Goal: Task Accomplishment & Management: Manage account settings

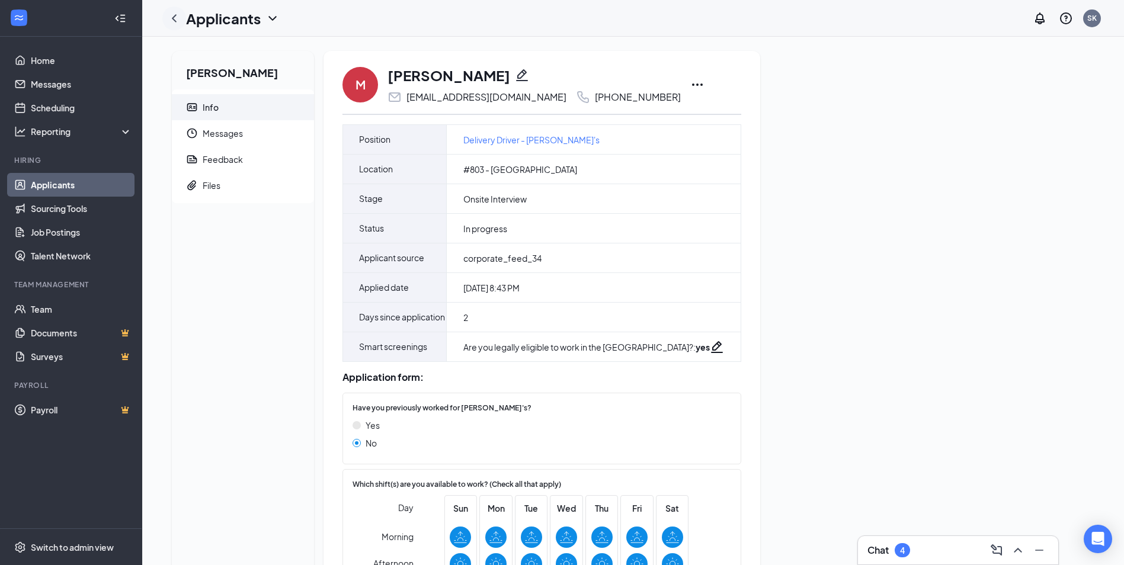
click at [174, 16] on icon "ChevronLeft" at bounding box center [174, 18] width 14 height 14
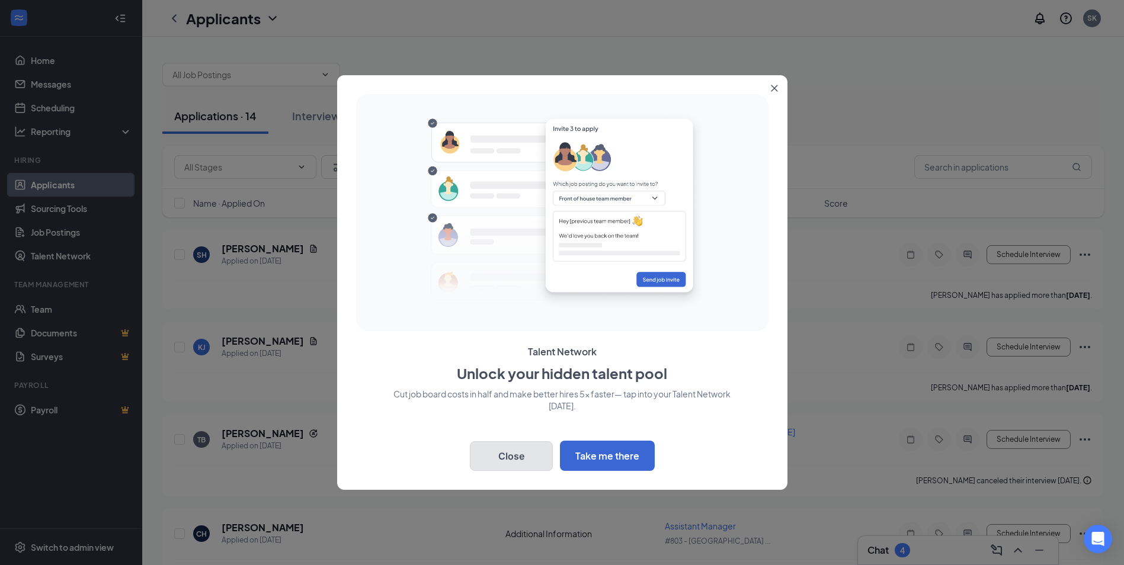
click at [513, 452] on button "Close" at bounding box center [511, 457] width 83 height 30
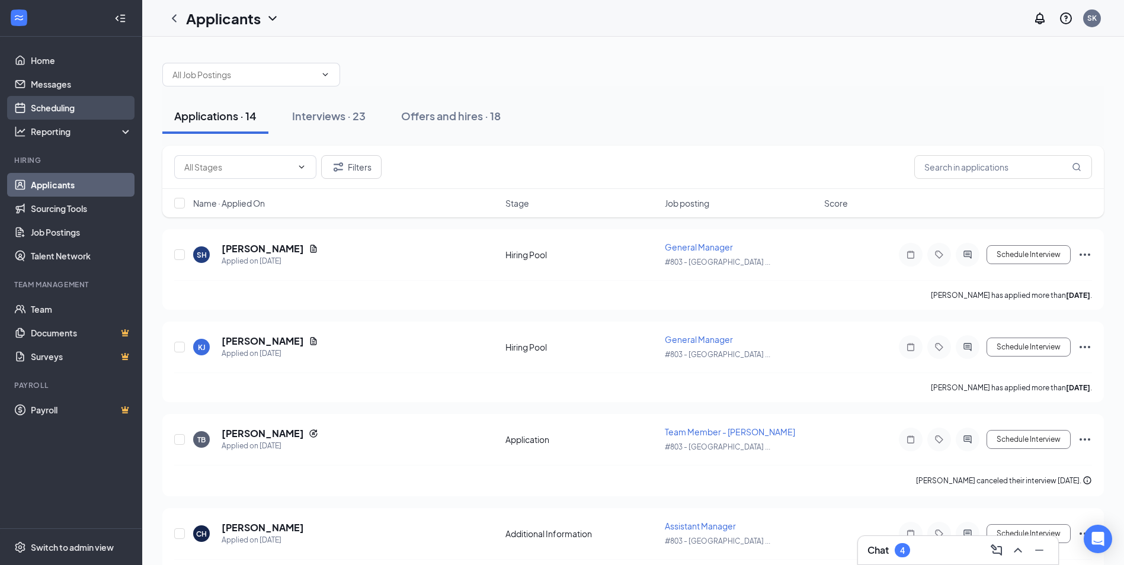
click at [72, 107] on link "Scheduling" at bounding box center [81, 108] width 101 height 24
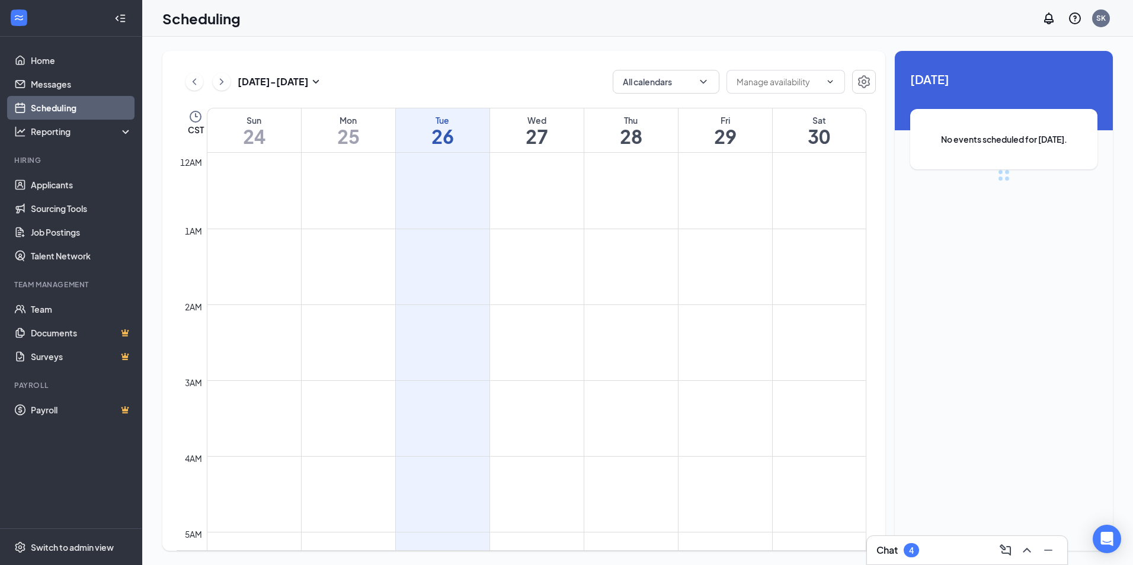
scroll to position [583, 0]
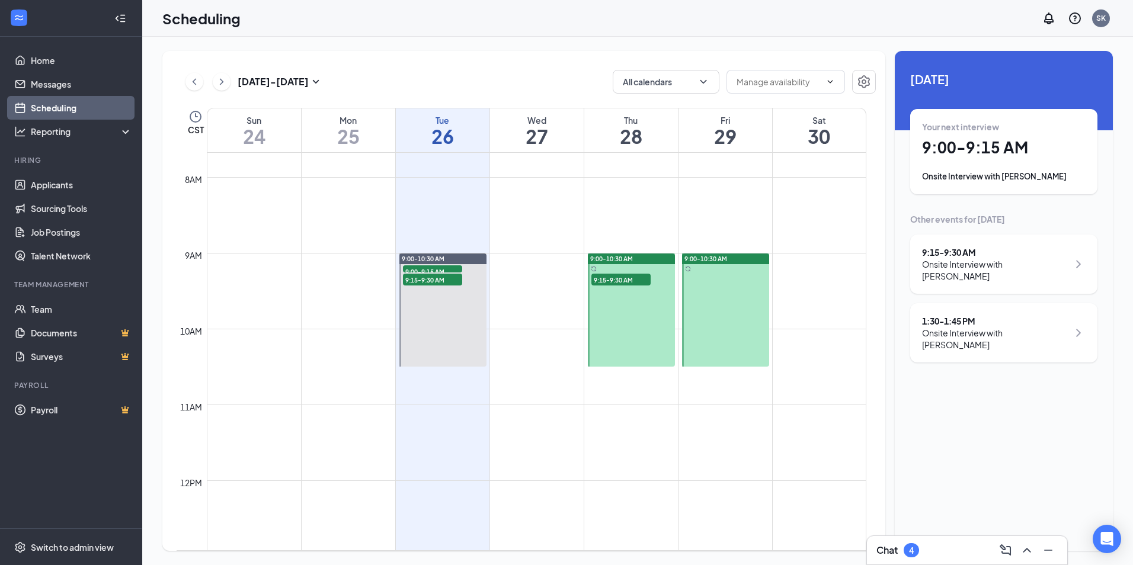
click at [1075, 258] on icon "ChevronRight" at bounding box center [1079, 264] width 14 height 14
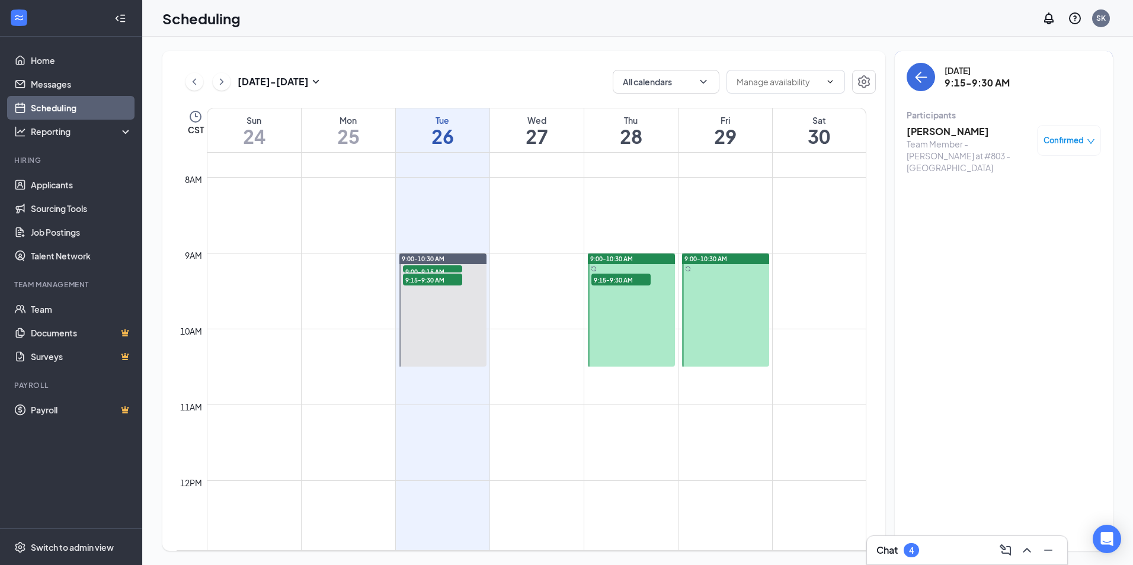
click at [1088, 138] on icon "down" at bounding box center [1091, 142] width 8 height 8
click at [1015, 236] on span "Cancel" at bounding box center [1016, 239] width 28 height 13
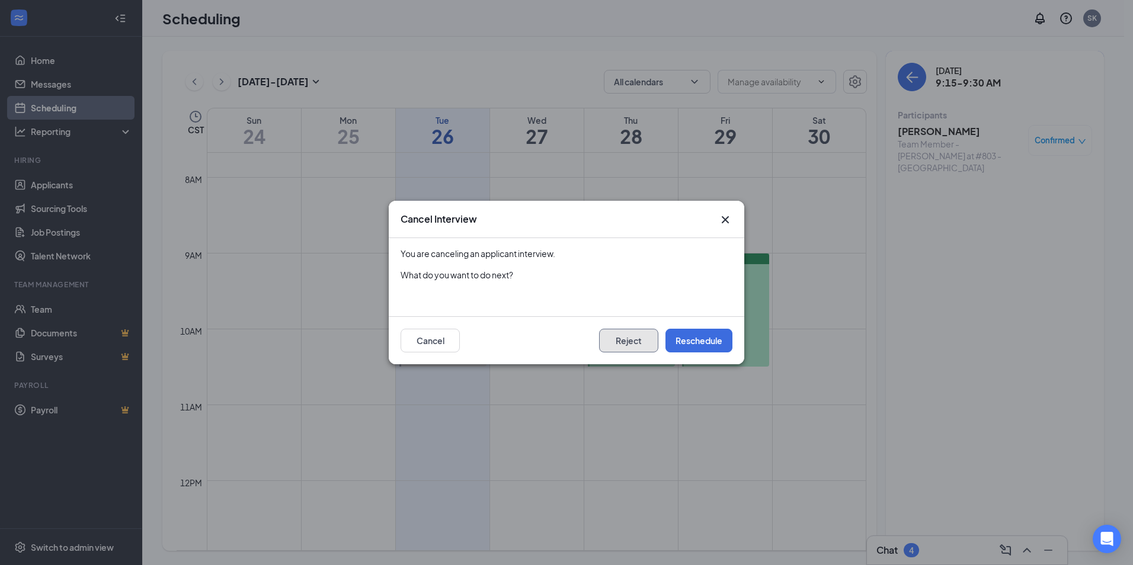
click at [643, 341] on button "Reject" at bounding box center [628, 341] width 59 height 24
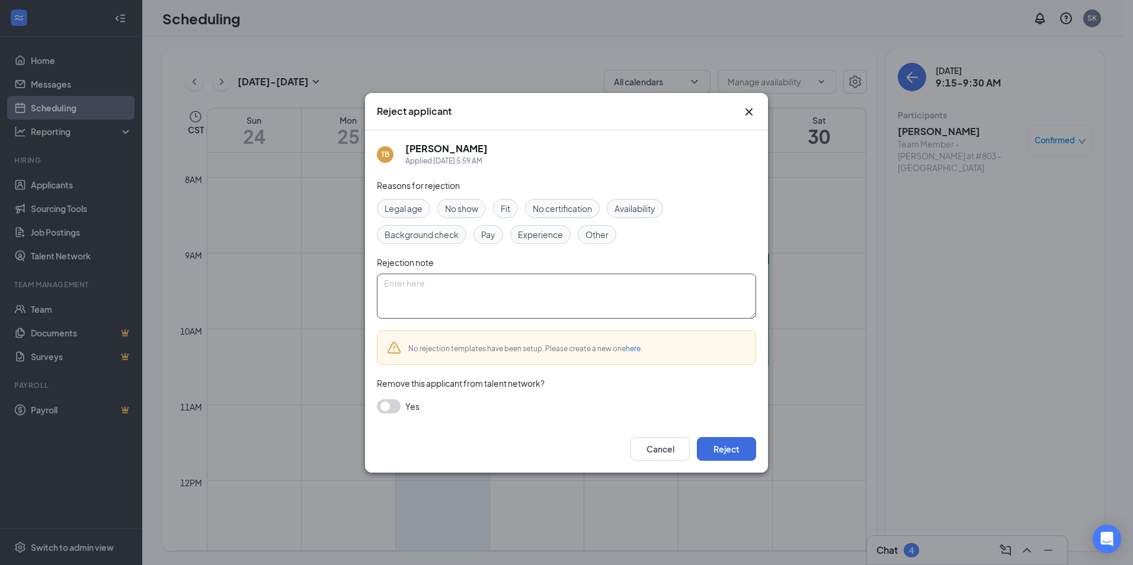
click at [510, 286] on textarea at bounding box center [566, 296] width 379 height 45
type textarea "full staff"
click at [715, 439] on button "Reject" at bounding box center [726, 449] width 59 height 24
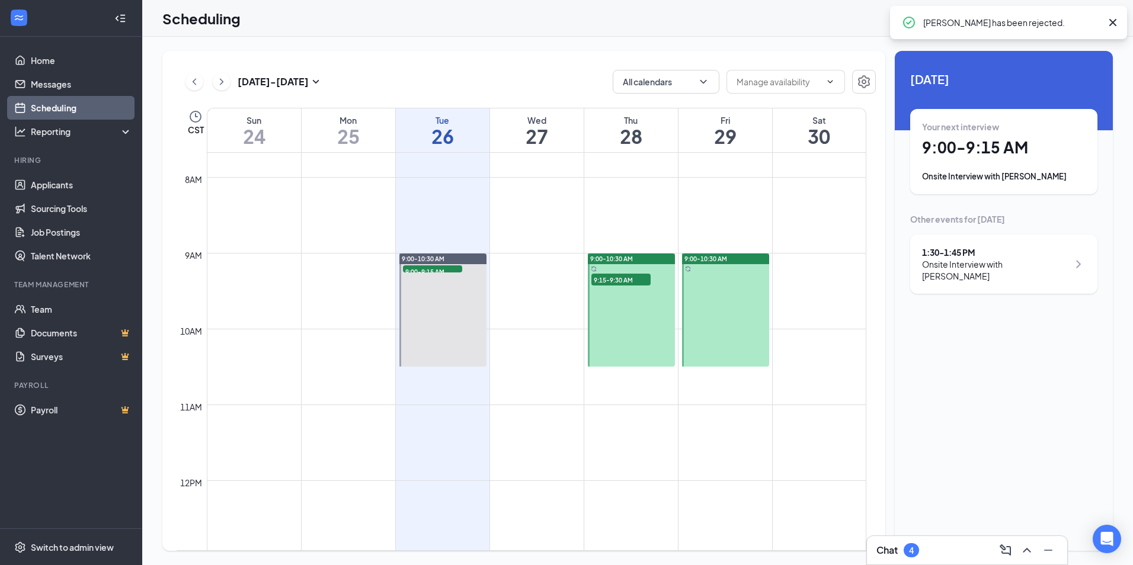
click at [1058, 253] on div "1:30 - 1:45 PM" at bounding box center [995, 253] width 146 height 12
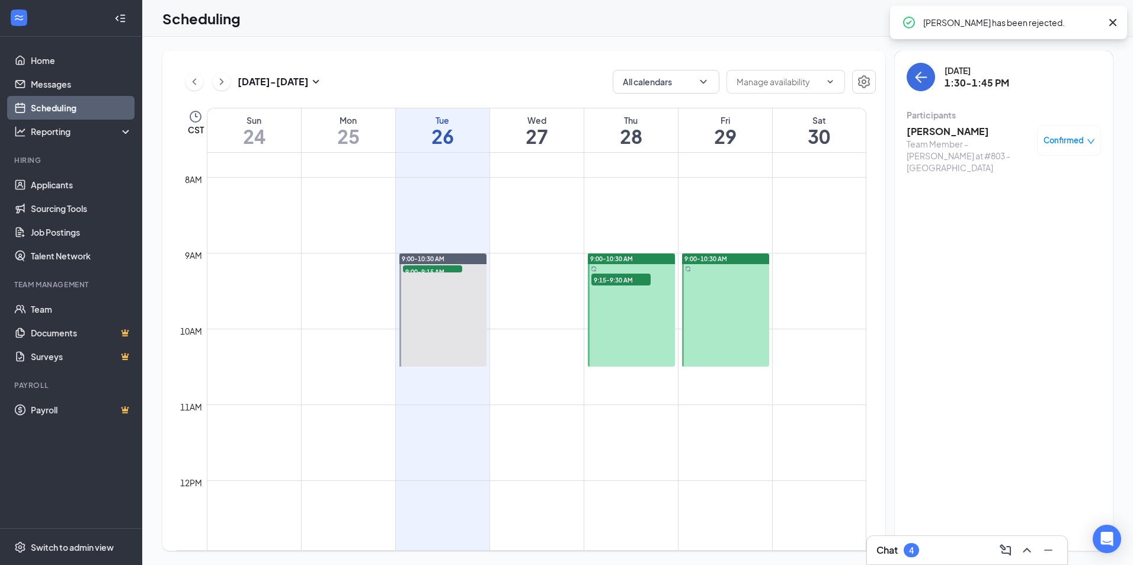
click at [1091, 135] on div "Confirmed" at bounding box center [1070, 141] width 52 height 12
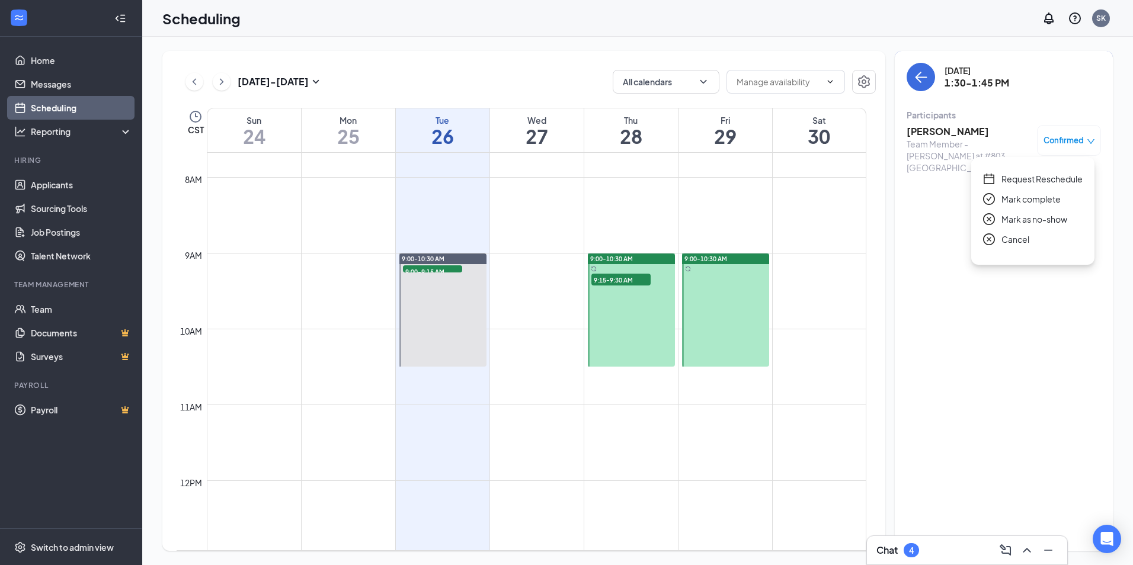
click at [1010, 239] on span "Cancel" at bounding box center [1016, 239] width 28 height 13
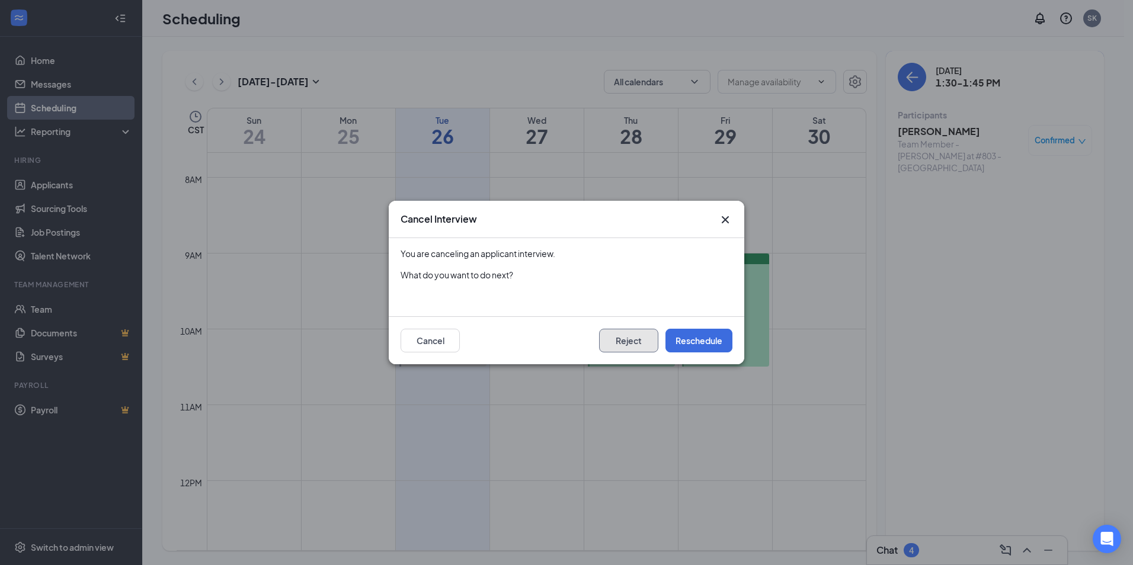
click at [617, 338] on button "Reject" at bounding box center [628, 341] width 59 height 24
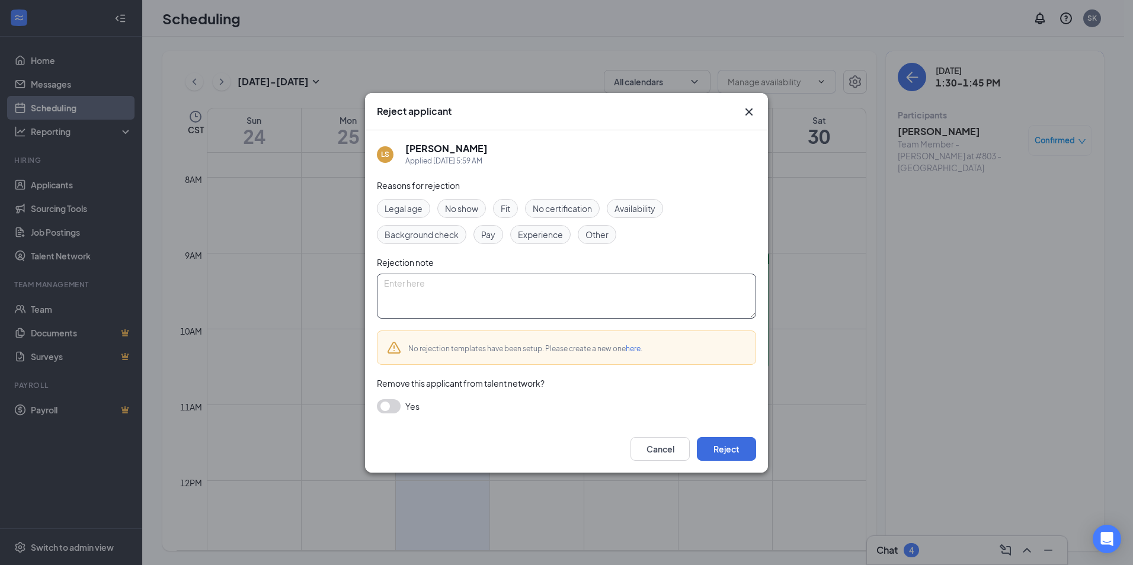
click at [557, 291] on textarea at bounding box center [566, 296] width 379 height 45
type textarea "full staff"
click at [736, 450] on button "Reject" at bounding box center [726, 449] width 59 height 24
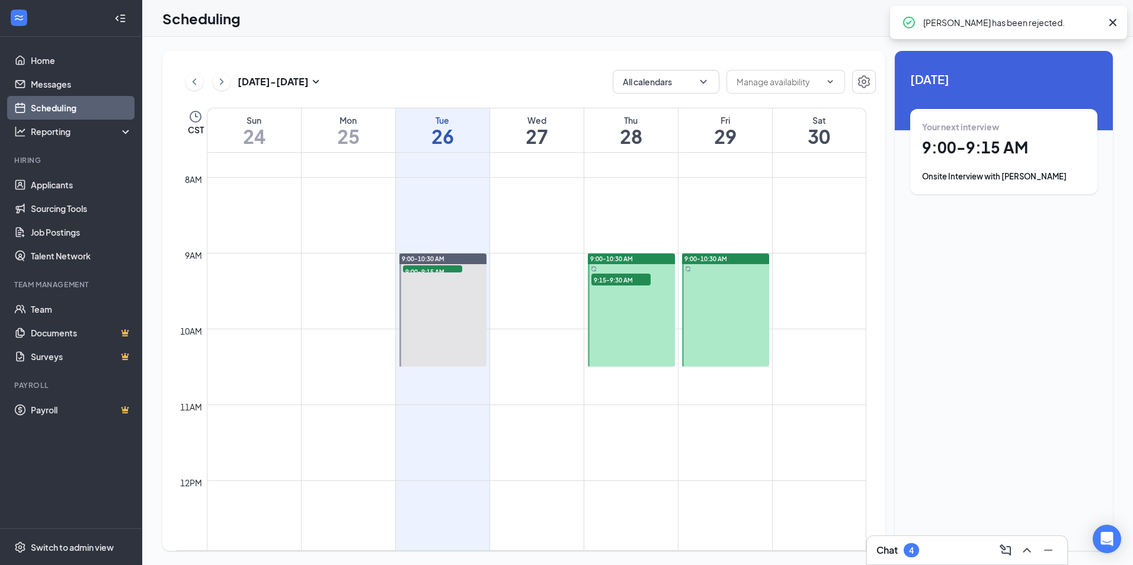
click at [570, 145] on h1 "27" at bounding box center [537, 136] width 94 height 20
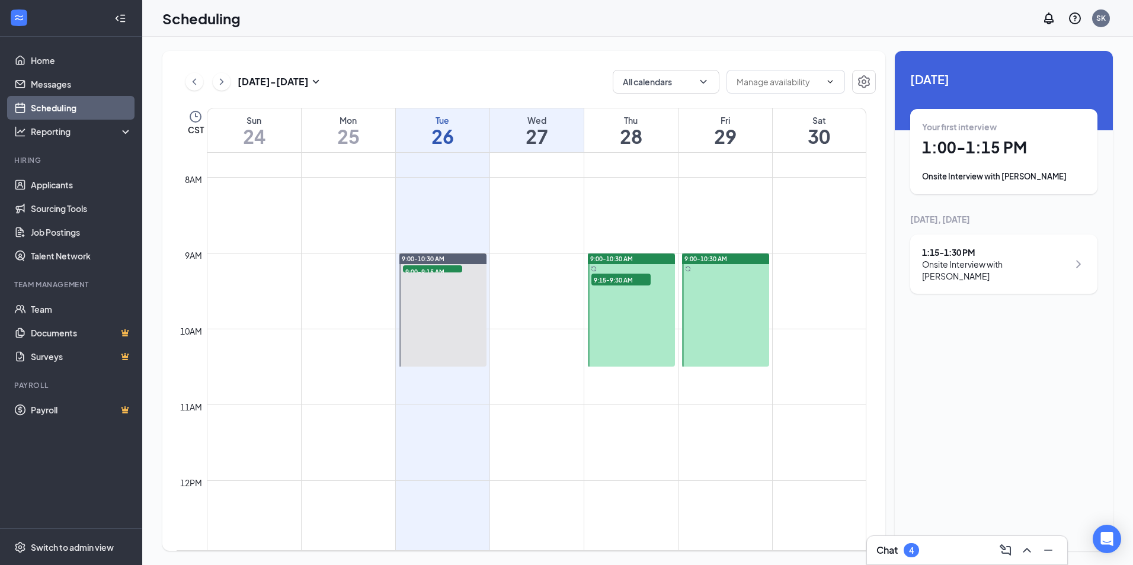
click at [1045, 179] on div "Onsite Interview with [PERSON_NAME]" at bounding box center [1004, 177] width 164 height 12
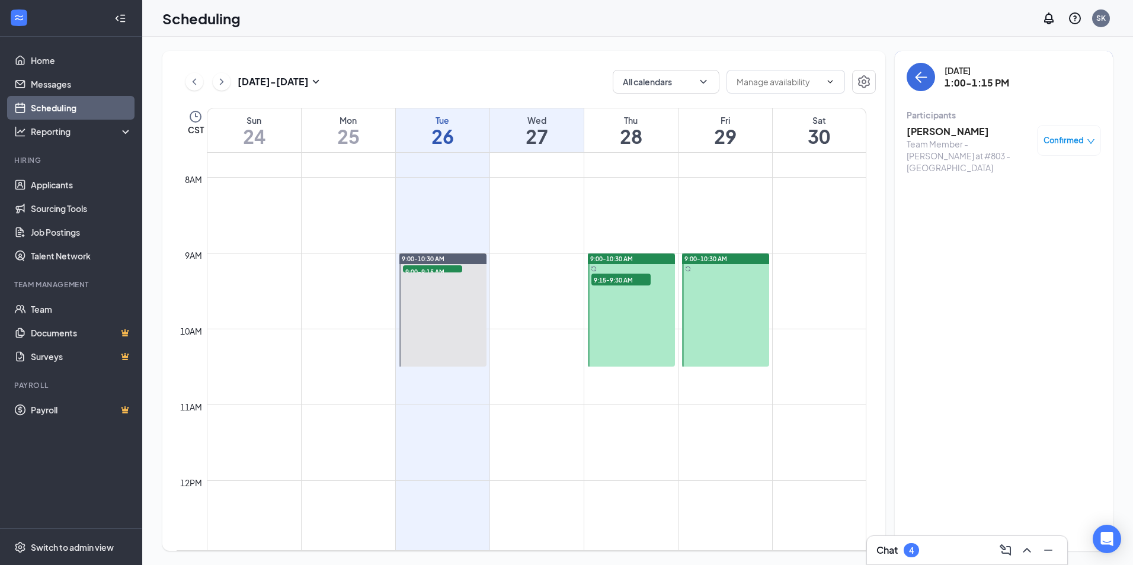
click at [1074, 140] on span "Confirmed" at bounding box center [1064, 141] width 40 height 12
click at [1014, 235] on span "Cancel" at bounding box center [1016, 239] width 28 height 13
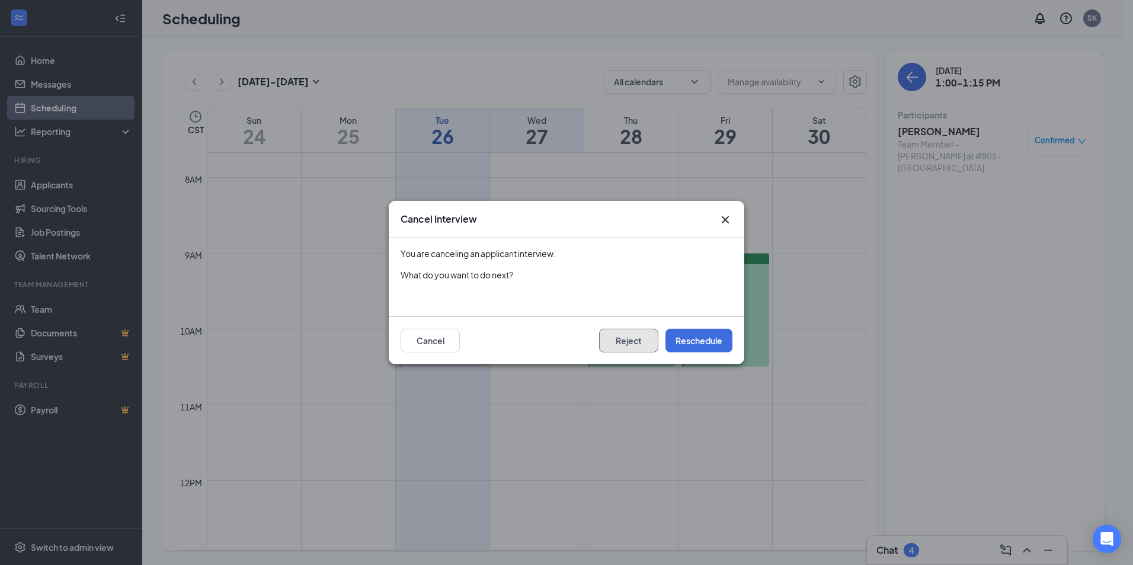
click at [625, 331] on button "Reject" at bounding box center [628, 341] width 59 height 24
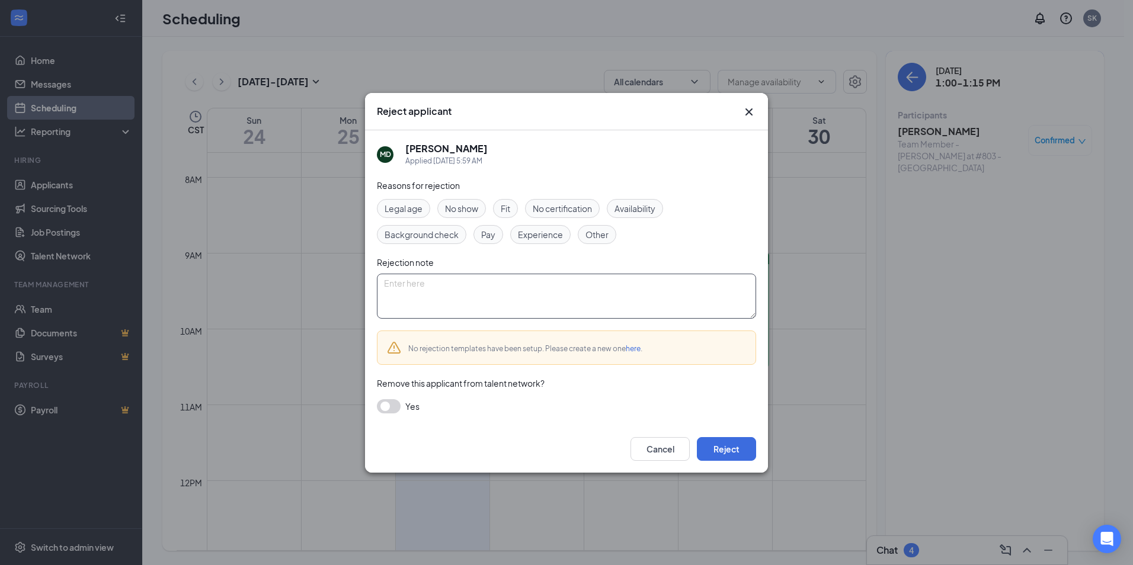
click at [547, 311] on textarea at bounding box center [566, 296] width 379 height 45
type textarea "full staff"
click at [715, 452] on button "Reject" at bounding box center [726, 449] width 59 height 24
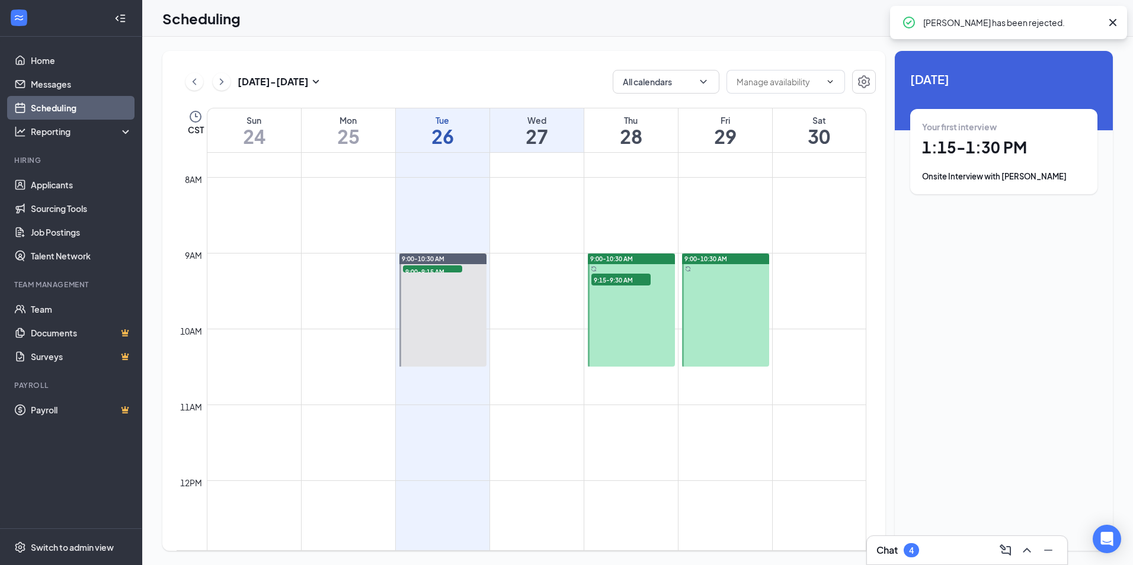
click at [1019, 177] on div "Onsite Interview with [PERSON_NAME]" at bounding box center [1004, 177] width 164 height 12
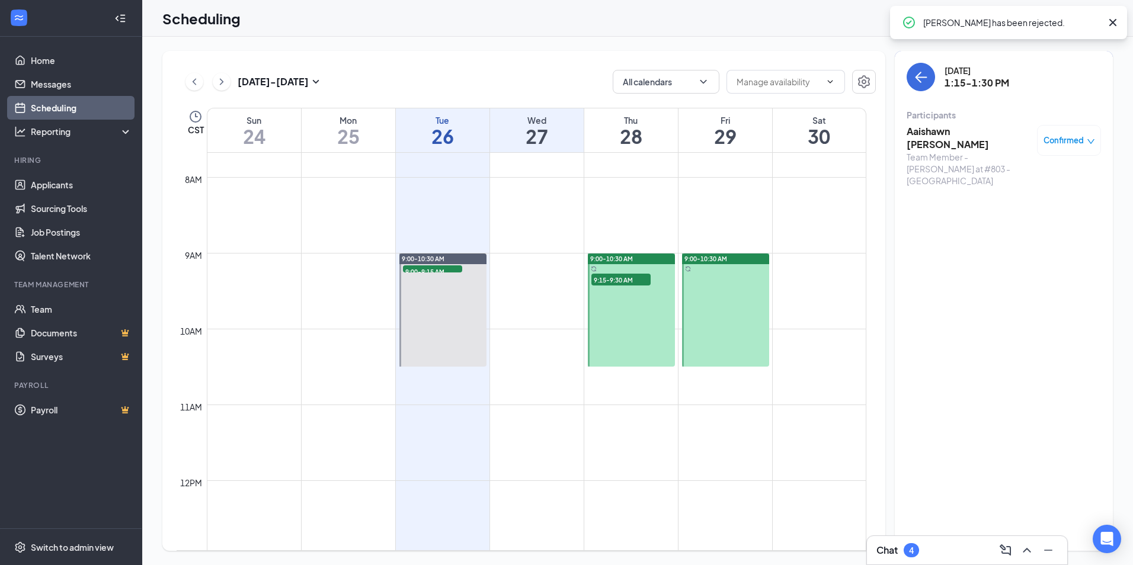
click at [1078, 138] on span "Confirmed" at bounding box center [1064, 141] width 40 height 12
click at [1001, 242] on div "Cancel" at bounding box center [1033, 239] width 100 height 13
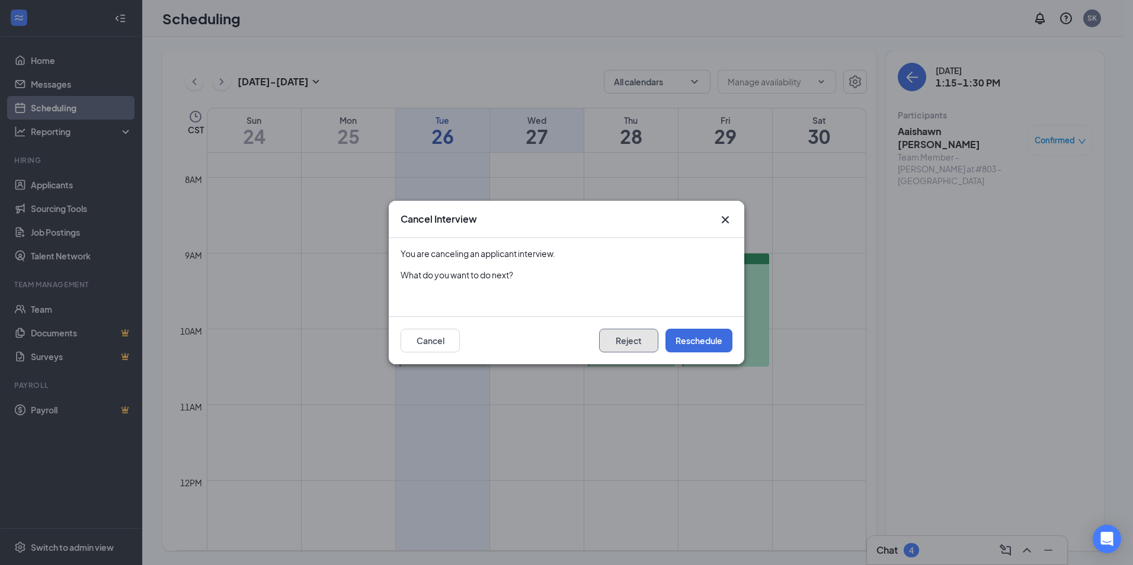
click at [622, 345] on button "Reject" at bounding box center [628, 341] width 59 height 24
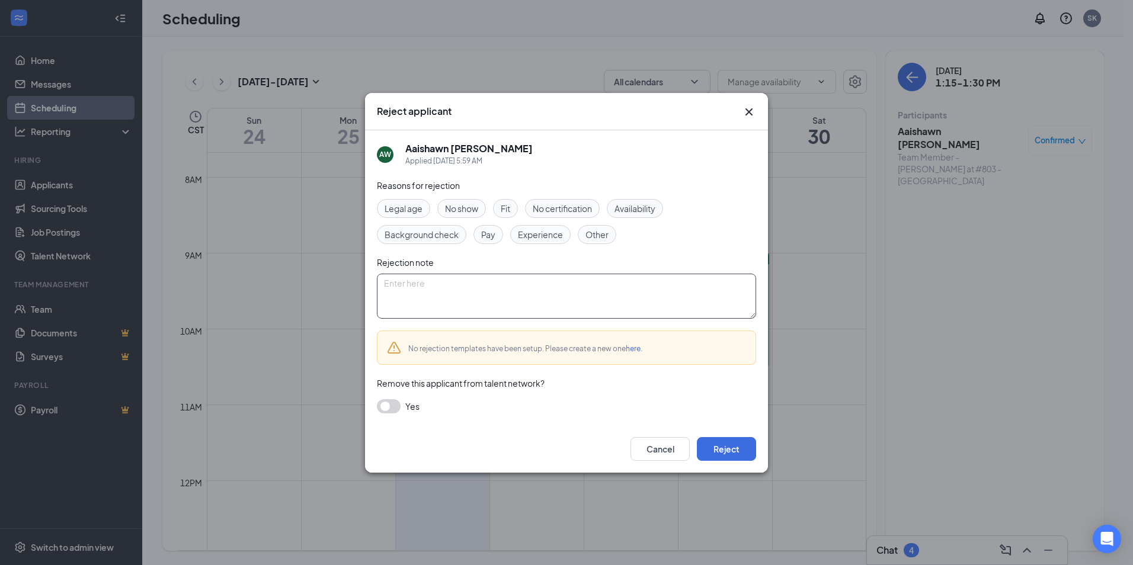
click at [462, 308] on textarea at bounding box center [566, 296] width 379 height 45
type textarea "full staff"
click at [720, 458] on button "Reject" at bounding box center [726, 449] width 59 height 24
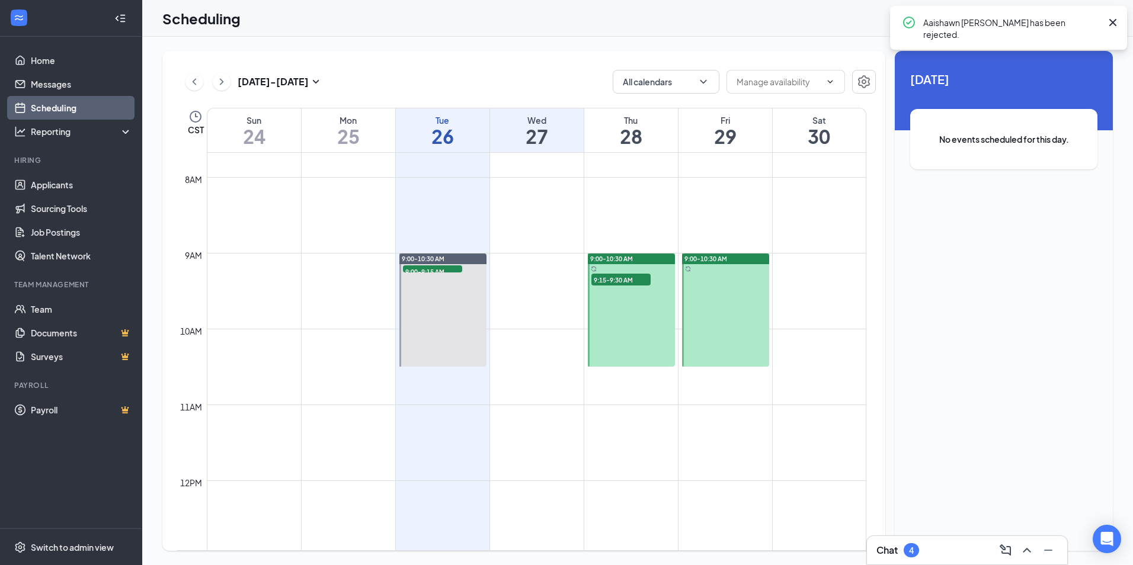
click at [651, 135] on h1 "28" at bounding box center [631, 136] width 94 height 20
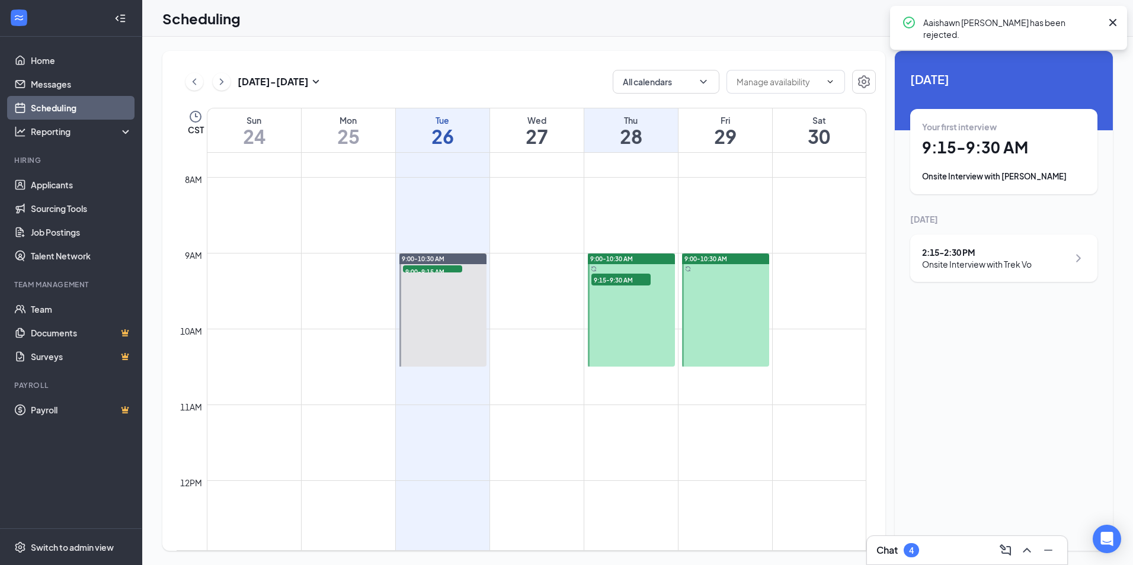
click at [1054, 170] on div "Your first interview 9:15 - 9:30 AM Onsite Interview with [PERSON_NAME]" at bounding box center [1004, 152] width 164 height 62
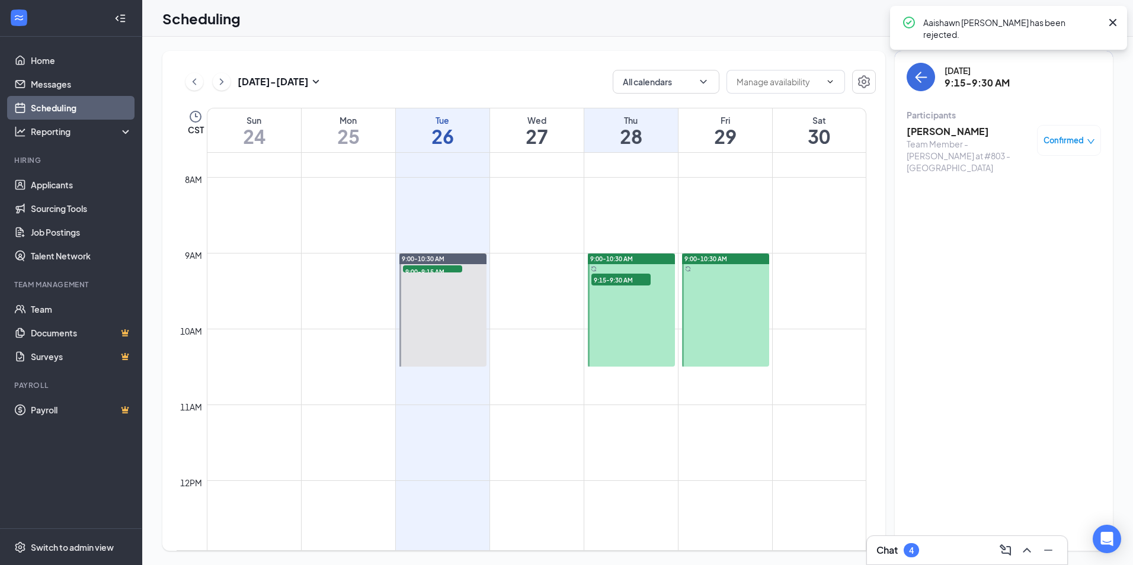
click at [1075, 138] on span "Confirmed" at bounding box center [1064, 141] width 40 height 12
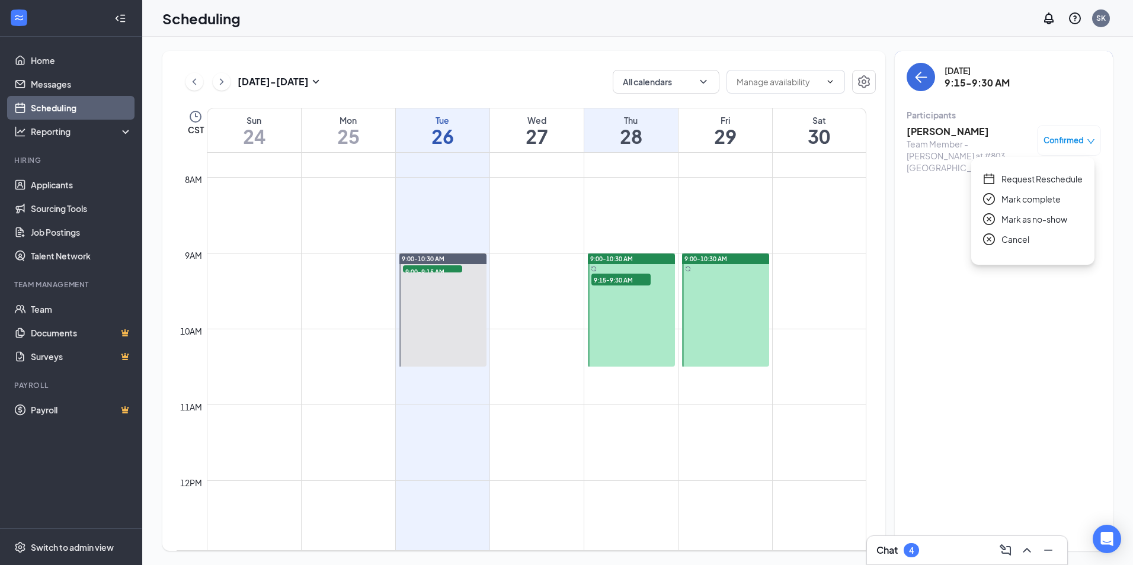
click at [1005, 239] on span "Cancel" at bounding box center [1016, 239] width 28 height 13
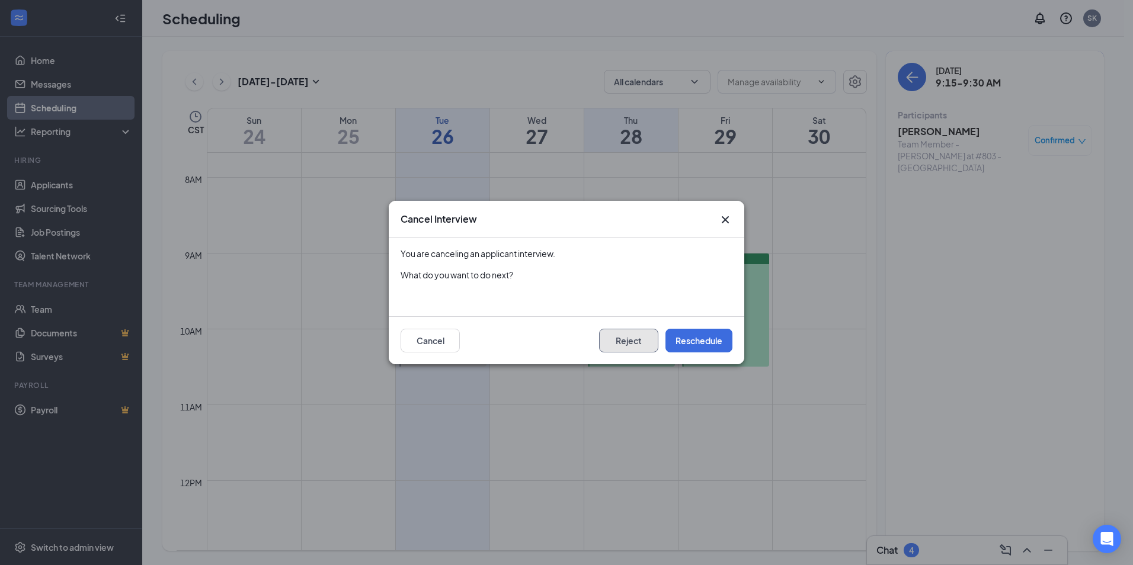
click at [631, 337] on button "Reject" at bounding box center [628, 341] width 59 height 24
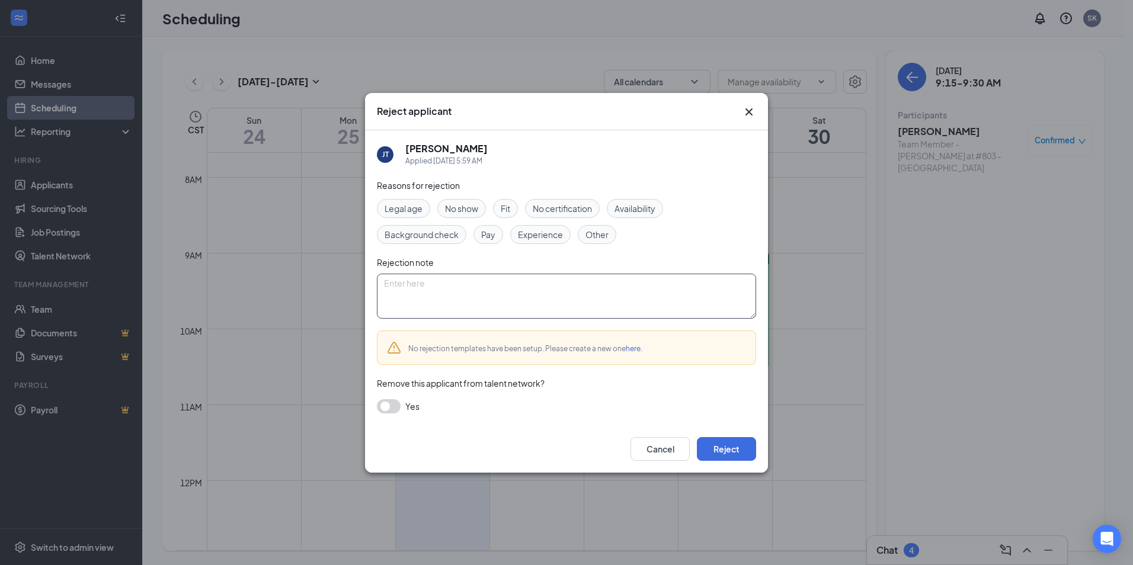
click at [459, 306] on textarea at bounding box center [566, 296] width 379 height 45
type textarea "full staff"
click at [736, 454] on button "Reject" at bounding box center [726, 449] width 59 height 24
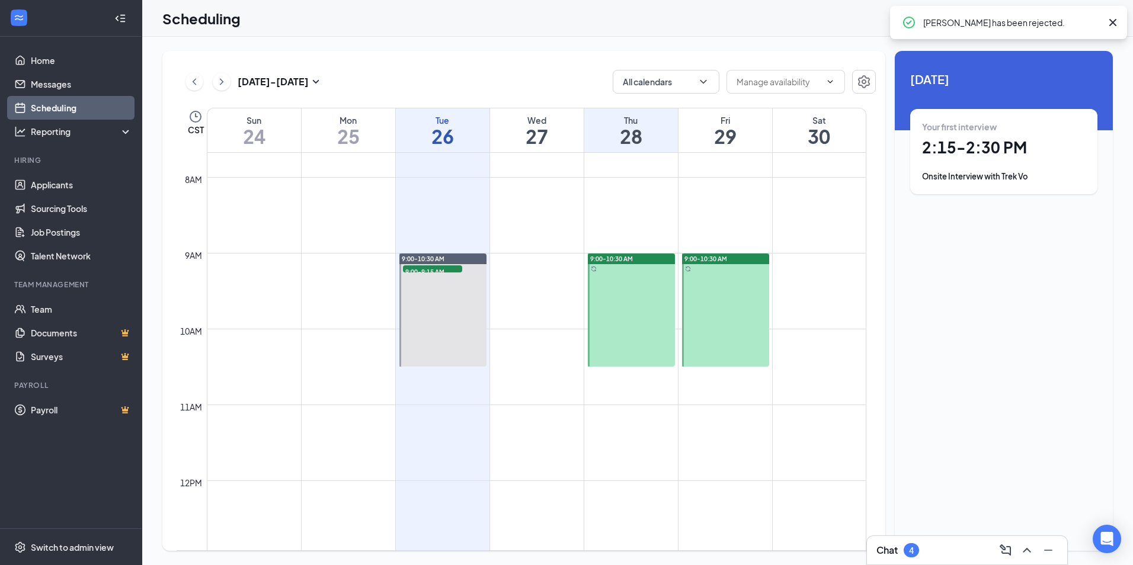
click at [991, 178] on div "Onsite Interview with Trek Vo" at bounding box center [1004, 177] width 164 height 12
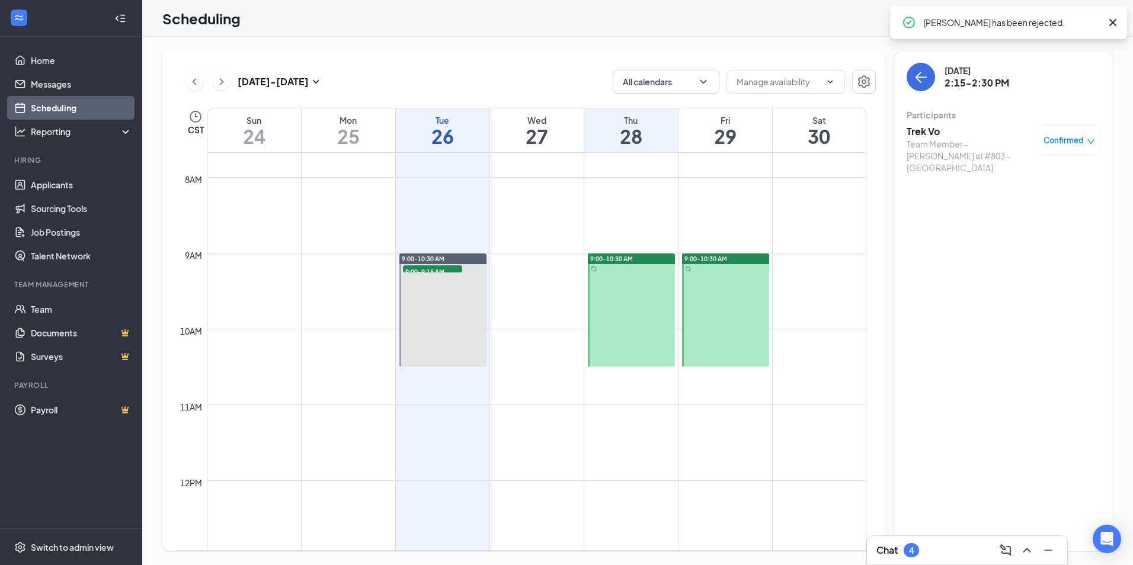
click at [1078, 140] on span "Confirmed" at bounding box center [1064, 141] width 40 height 12
click at [1017, 242] on span "Cancel" at bounding box center [1016, 239] width 28 height 13
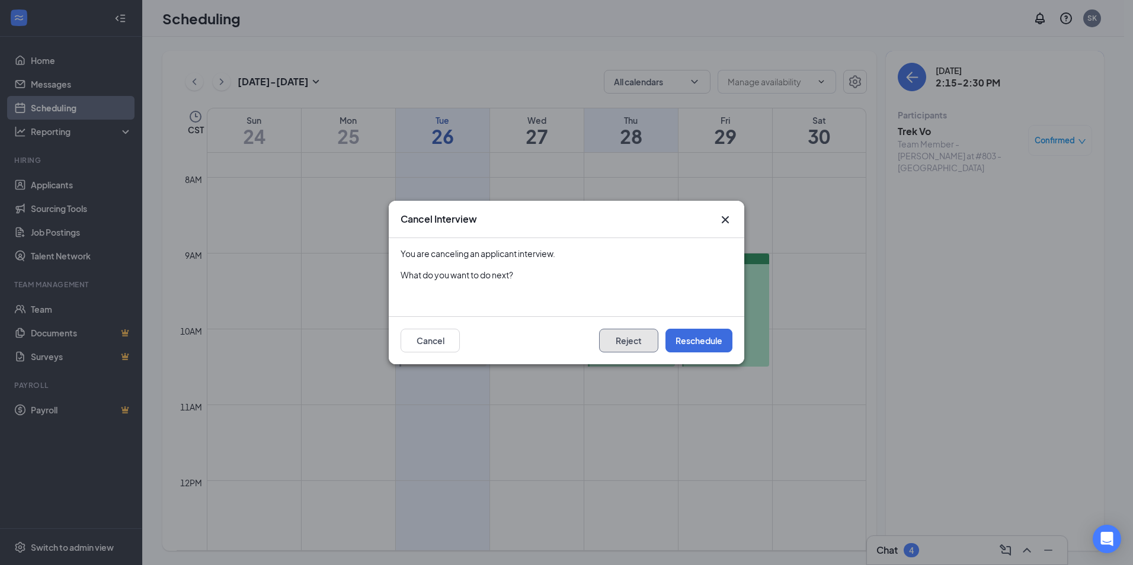
click at [627, 336] on button "Reject" at bounding box center [628, 341] width 59 height 24
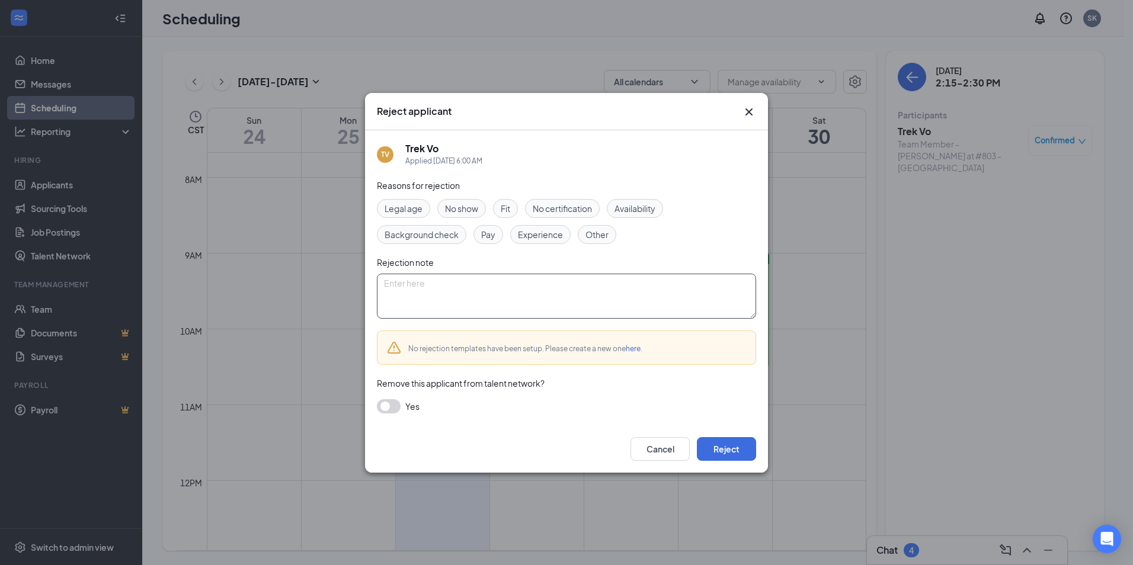
click at [548, 301] on textarea at bounding box center [566, 296] width 379 height 45
type textarea "full staff"
click at [731, 454] on button "Reject" at bounding box center [726, 449] width 59 height 24
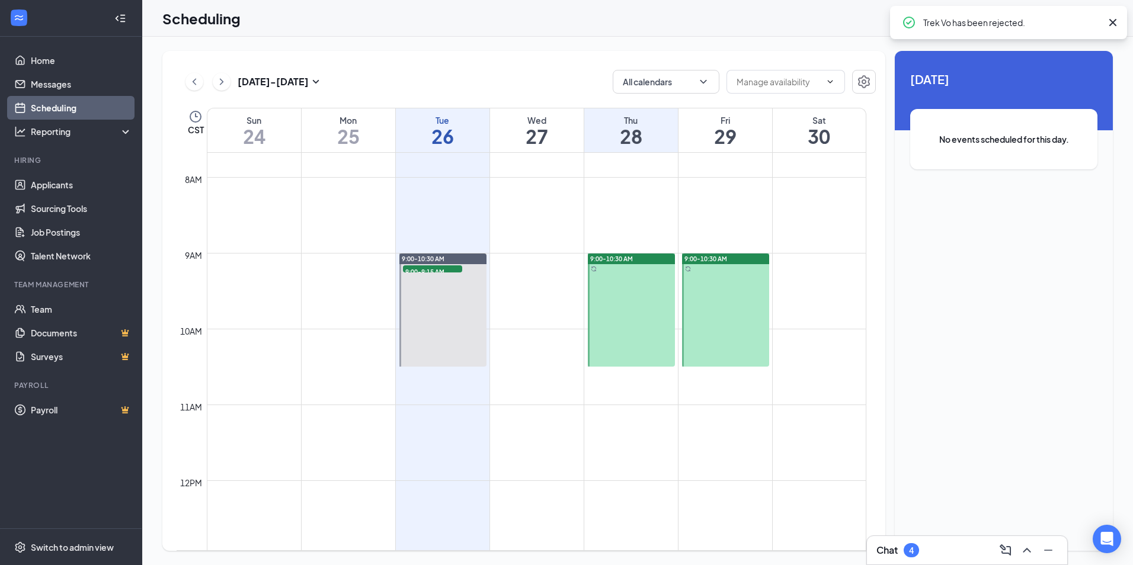
click at [747, 149] on div "Fri 29" at bounding box center [726, 130] width 94 height 44
